Goal: Book appointment/travel/reservation

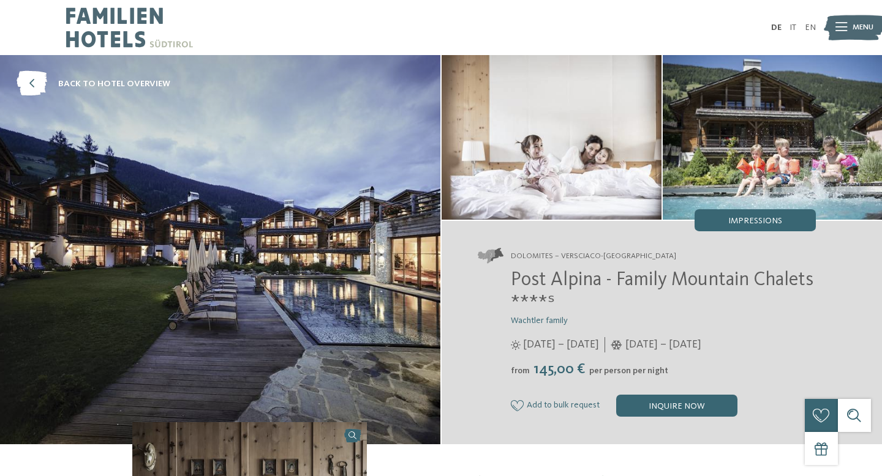
click at [101, 23] on img at bounding box center [129, 27] width 127 height 55
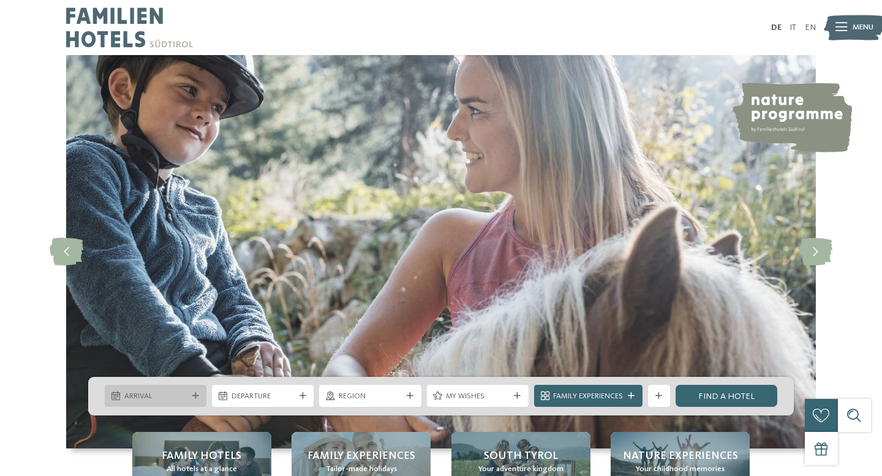
click at [188, 391] on div "Arrival" at bounding box center [155, 397] width 69 height 12
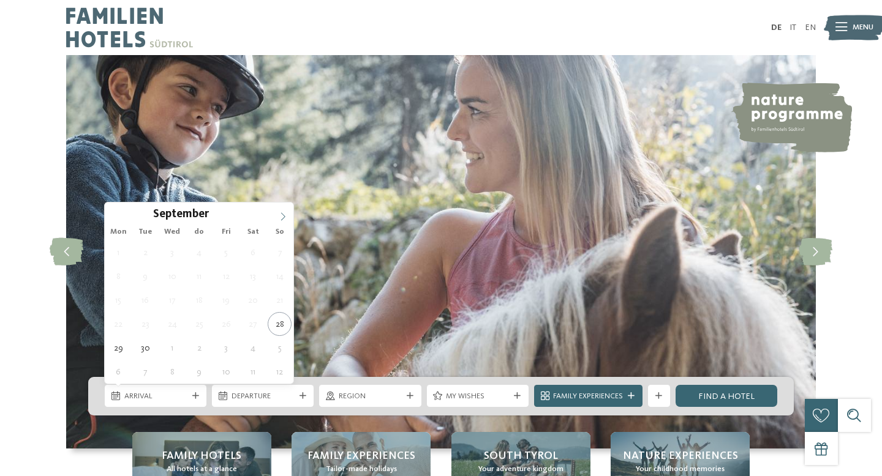
click at [283, 223] on span at bounding box center [283, 213] width 21 height 21
type input "****"
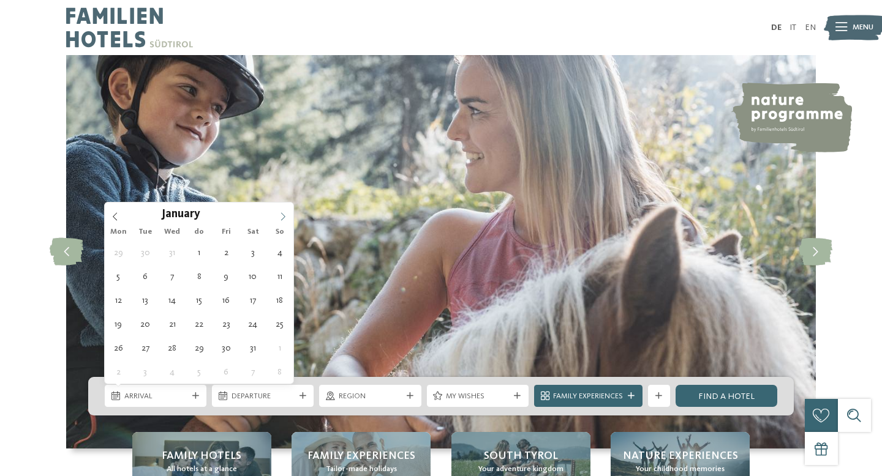
click at [283, 223] on span at bounding box center [283, 213] width 21 height 21
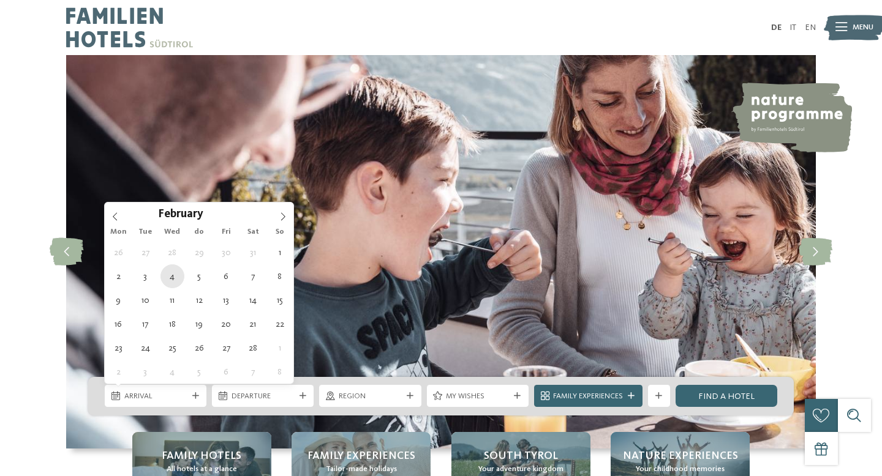
type div "04.02.2026"
type input "****"
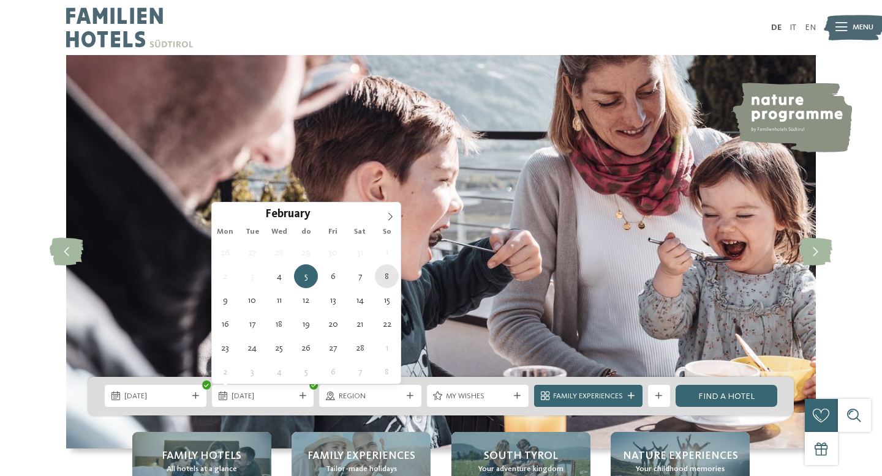
type div "08.02.2026"
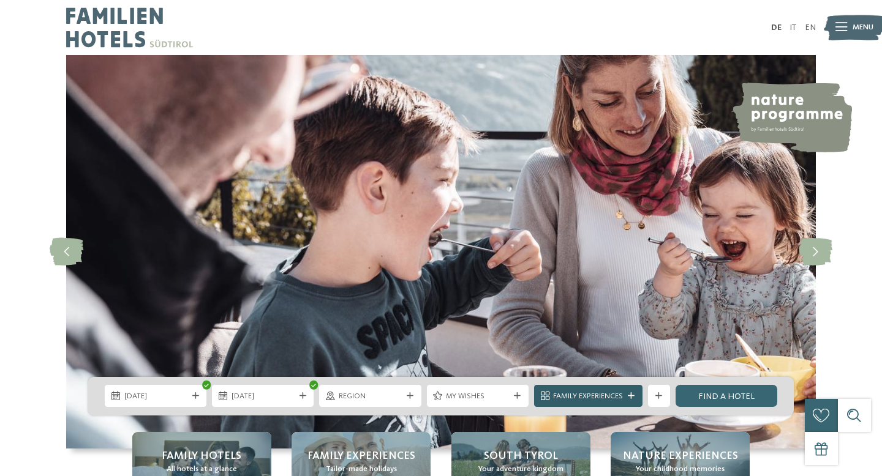
click at [641, 396] on div "Family Experiences" at bounding box center [588, 396] width 108 height 22
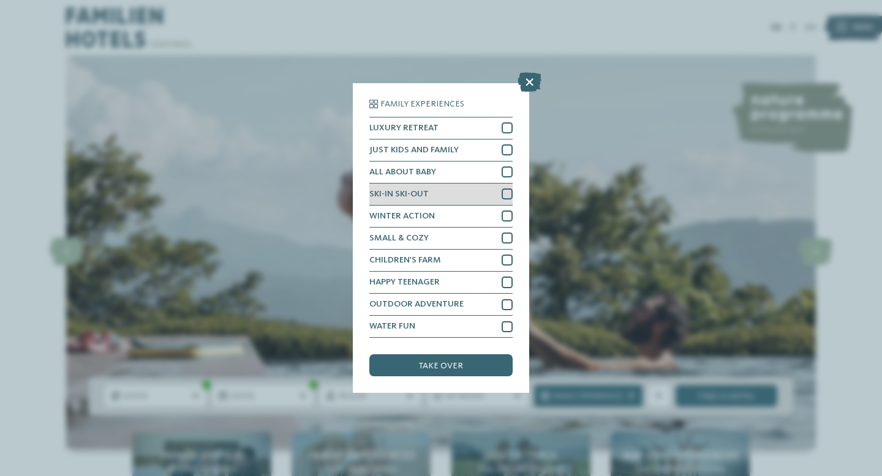
click at [480, 197] on div "SKI-IN SKI-OUT" at bounding box center [440, 195] width 143 height 22
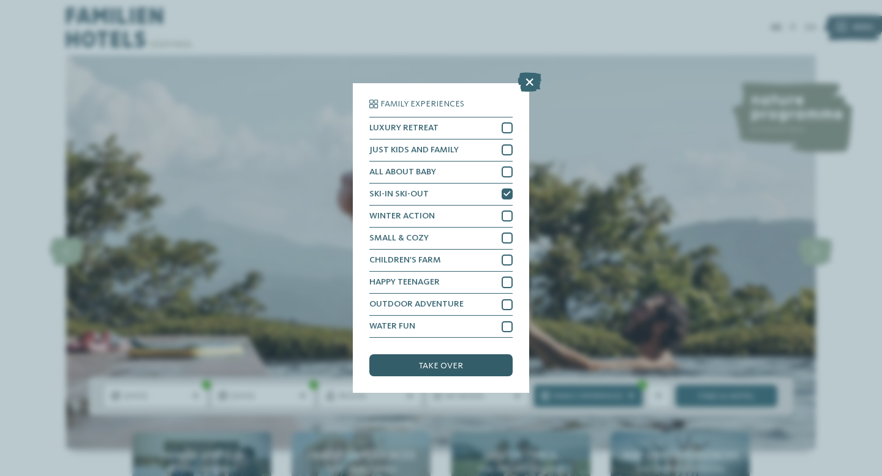
click at [469, 361] on div "take over" at bounding box center [440, 366] width 143 height 22
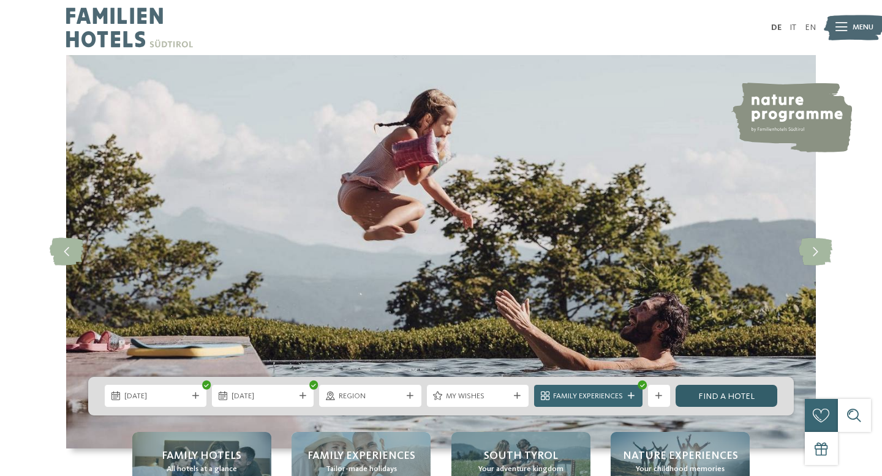
click at [721, 398] on font "Find a hotel" at bounding box center [726, 397] width 56 height 9
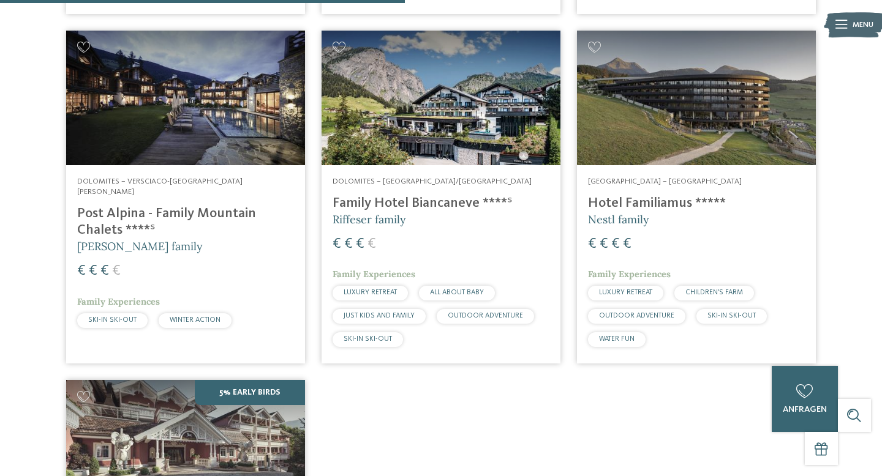
scroll to position [759, 0]
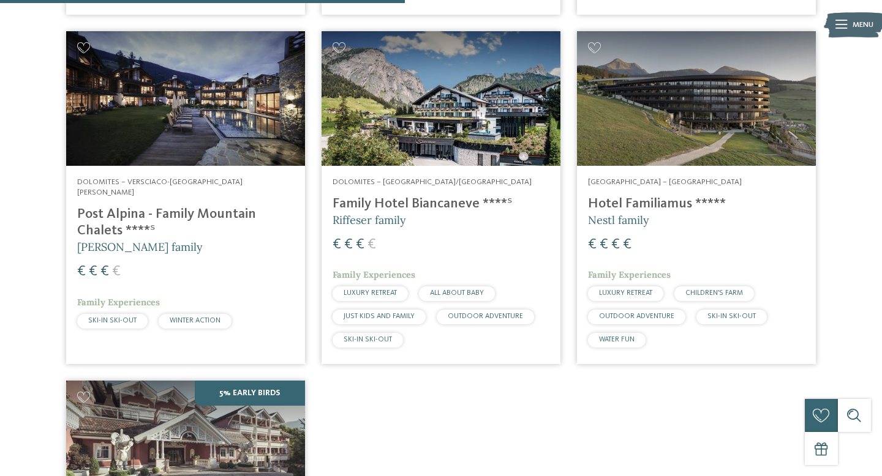
click at [649, 121] on img at bounding box center [696, 98] width 239 height 134
